Goal: Navigation & Orientation: Find specific page/section

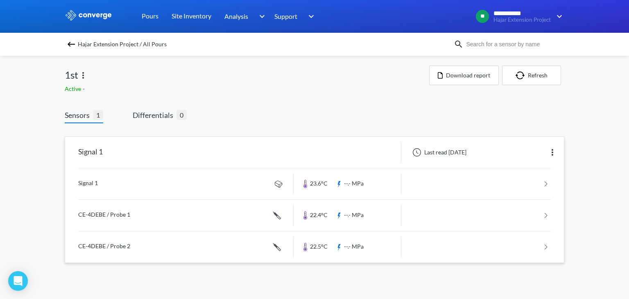
click at [552, 154] on img at bounding box center [553, 152] width 10 height 10
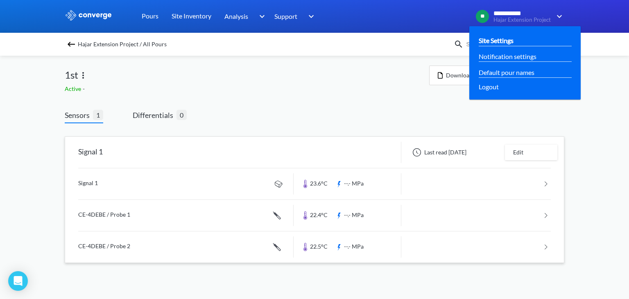
click at [500, 37] on link "Site Settings" at bounding box center [496, 40] width 35 height 10
click at [514, 41] on link "Site Settings" at bounding box center [496, 40] width 35 height 10
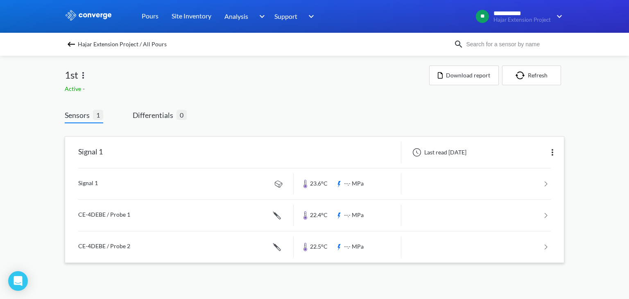
click at [94, 188] on link at bounding box center [314, 183] width 473 height 31
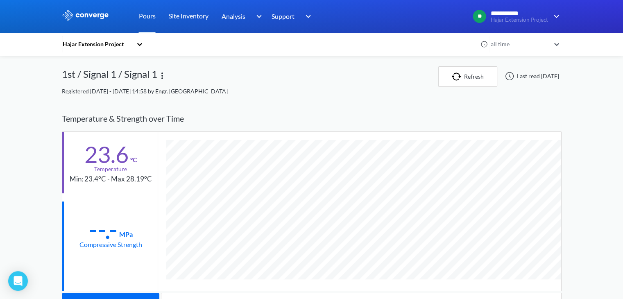
click at [592, 136] on div "**********" at bounding box center [311, 252] width 623 height 505
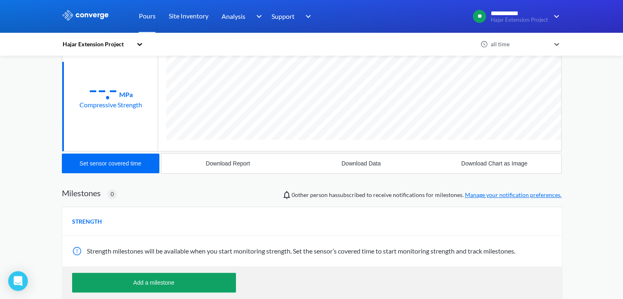
scroll to position [1, 0]
